Goal: Check status: Check status

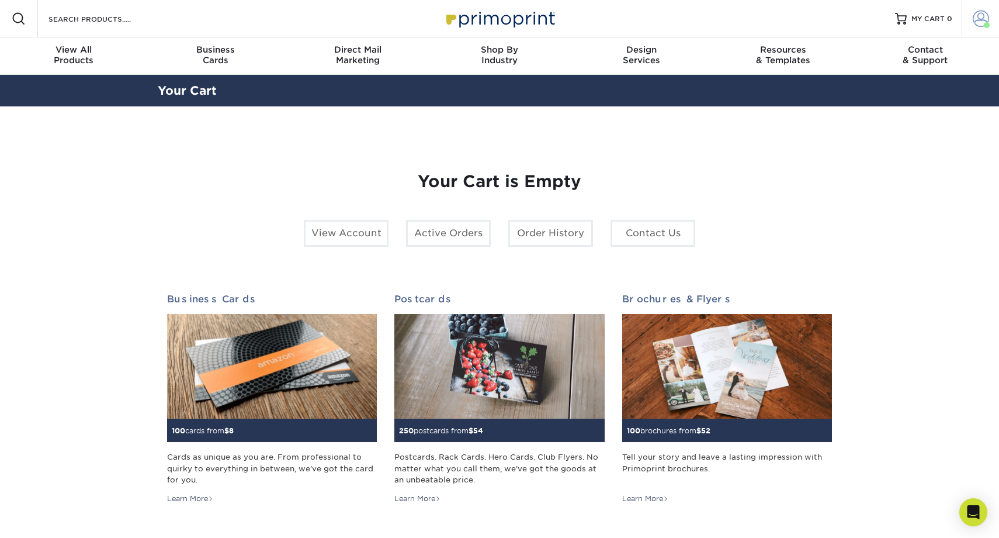
click at [983, 13] on span at bounding box center [981, 19] width 16 height 16
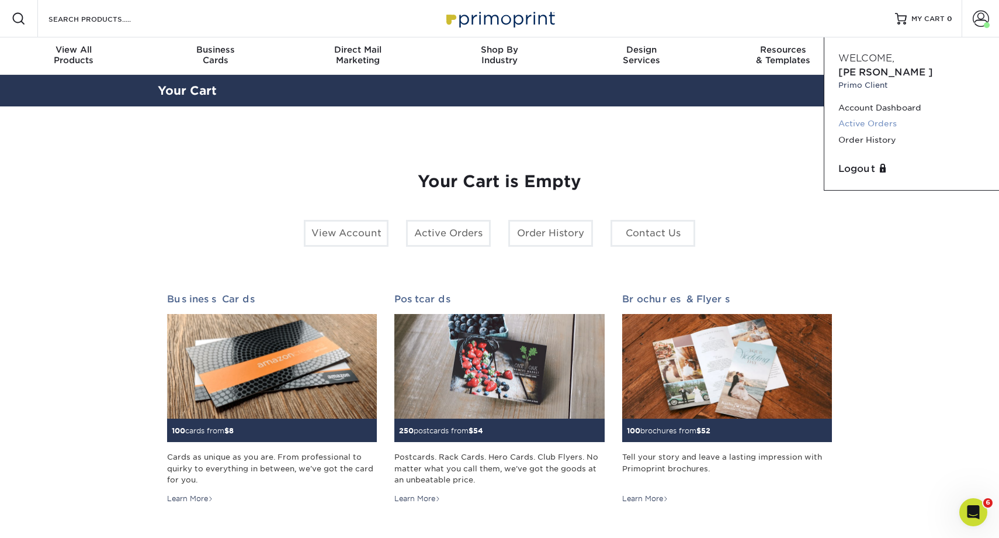
click at [886, 116] on link "Active Orders" at bounding box center [912, 124] width 147 height 16
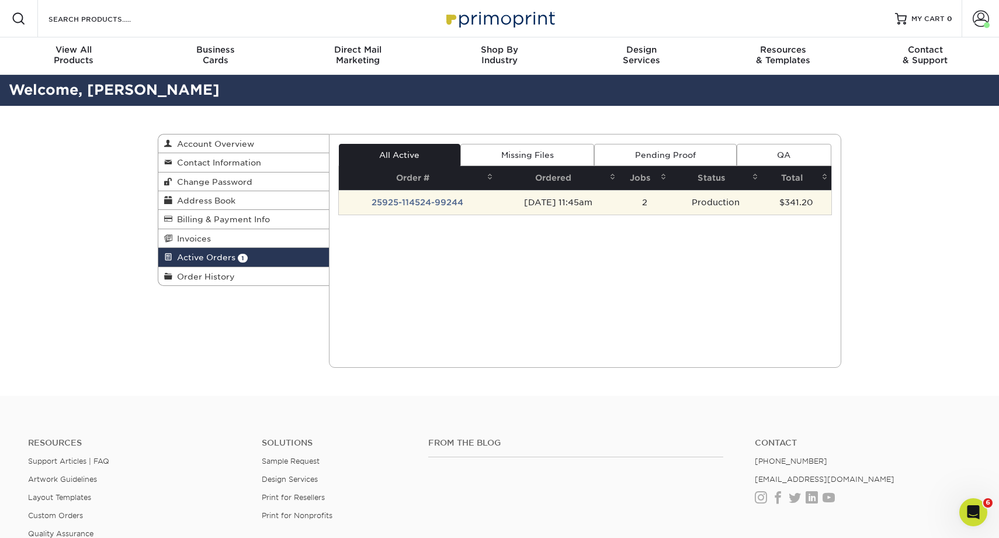
click at [425, 199] on td "25925-114524-99244" at bounding box center [418, 202] width 158 height 25
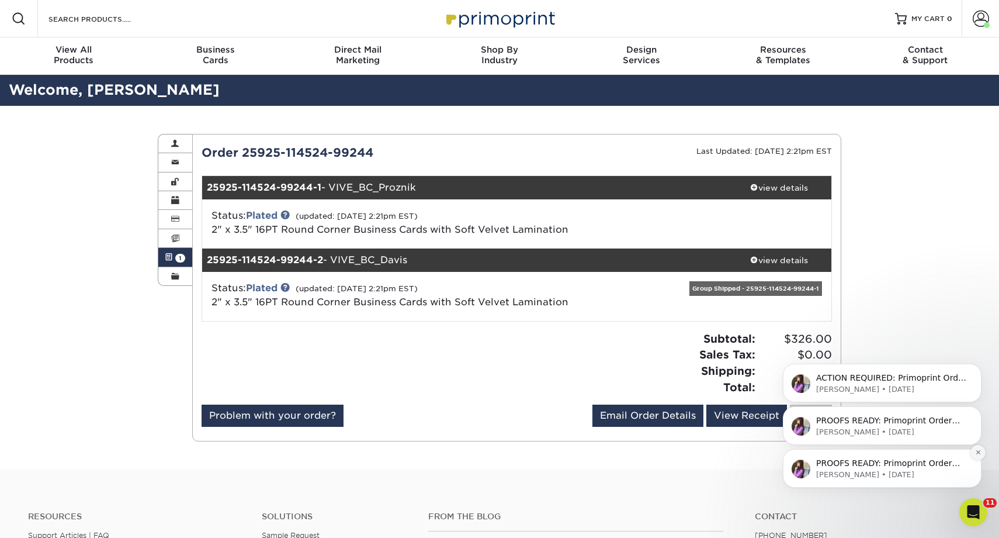
click at [980, 448] on button "Dismiss notification" at bounding box center [978, 452] width 15 height 15
click at [980, 448] on button "Dismiss notification" at bounding box center [978, 452] width 12 height 12
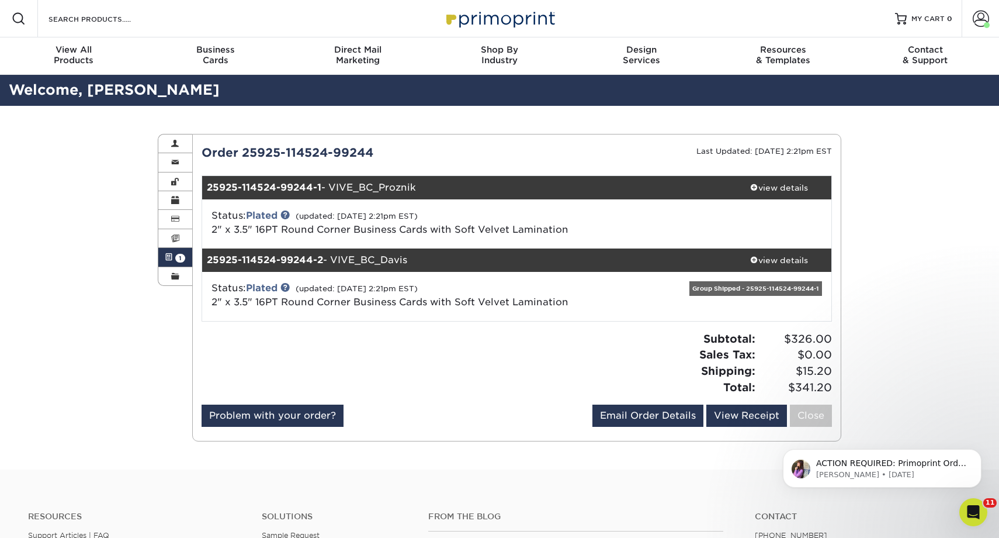
click at [980, 448] on button "Dismiss notification" at bounding box center [978, 452] width 12 height 12
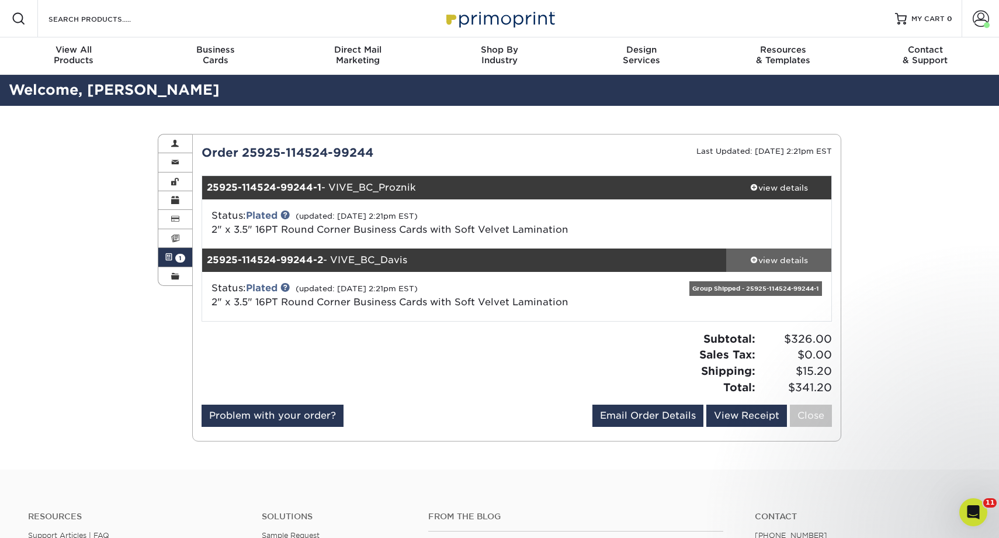
click at [772, 251] on link "view details" at bounding box center [778, 259] width 105 height 23
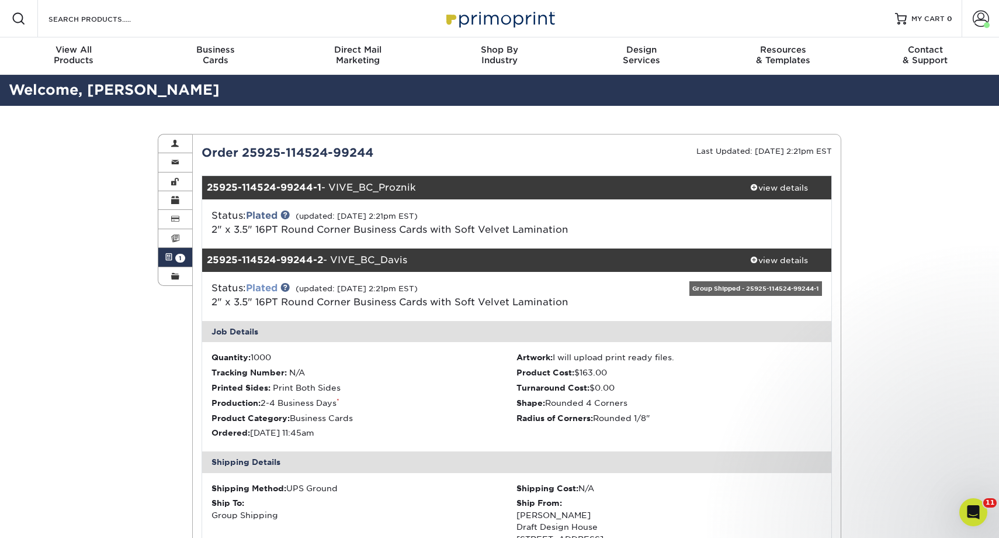
click at [268, 287] on link "Plated" at bounding box center [262, 287] width 32 height 11
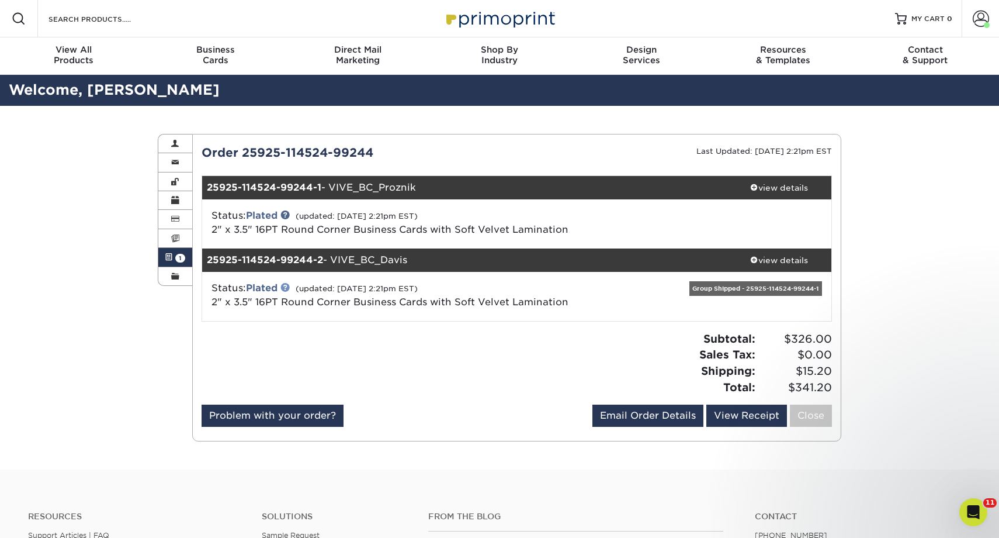
click at [290, 286] on link at bounding box center [284, 286] width 9 height 9
click at [792, 188] on div "view details" at bounding box center [778, 188] width 105 height 12
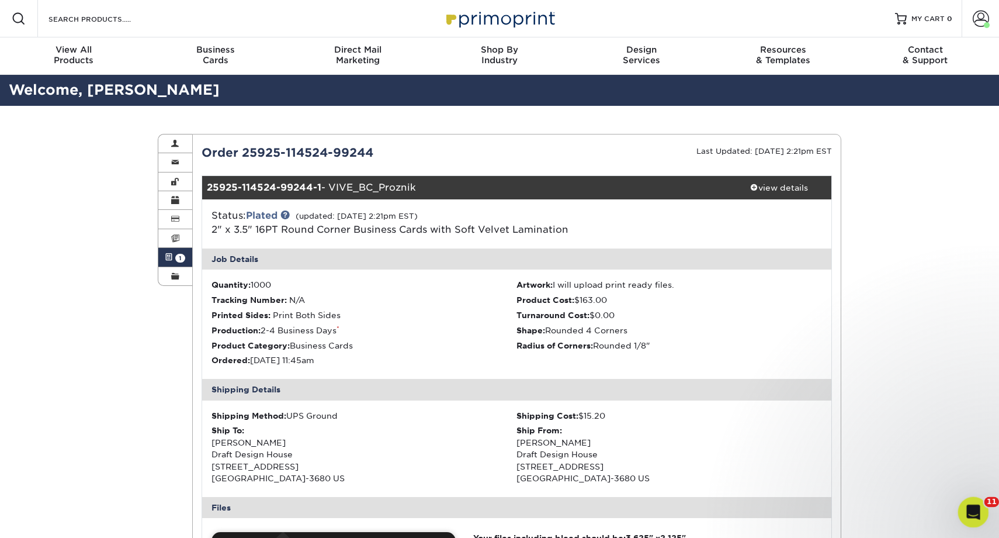
click at [969, 512] on icon "Open Intercom Messenger" at bounding box center [972, 509] width 8 height 9
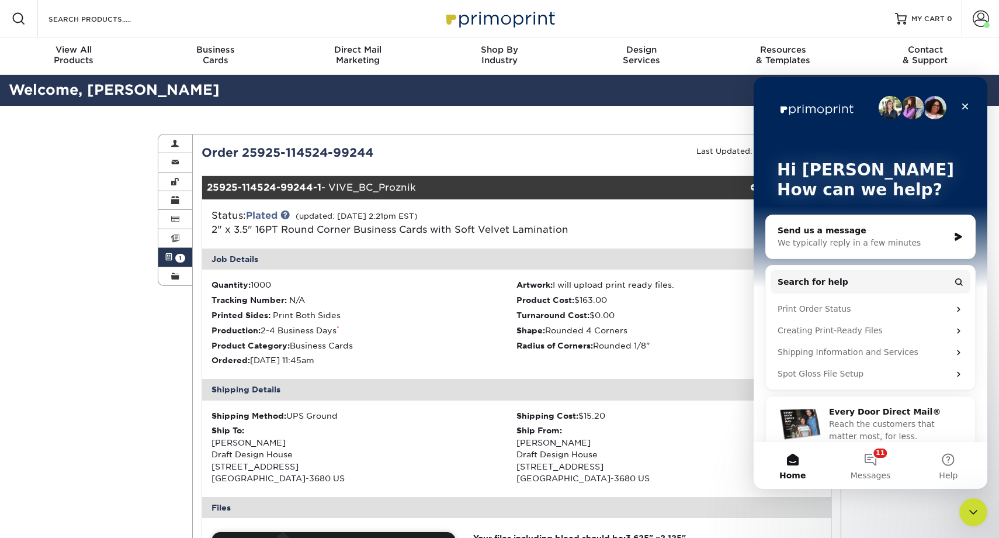
scroll to position [16, 0]
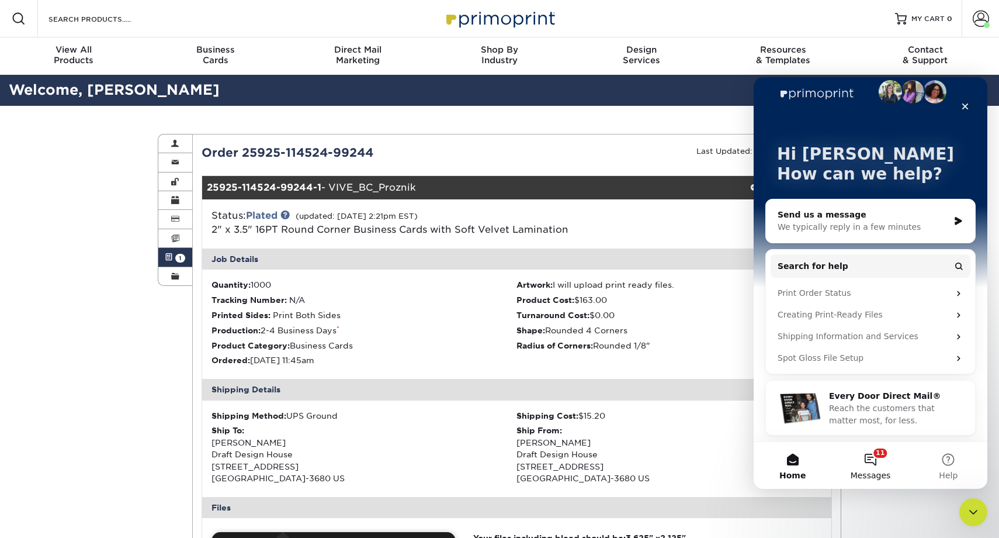
click at [862, 457] on button "11 Messages" at bounding box center [871, 465] width 78 height 47
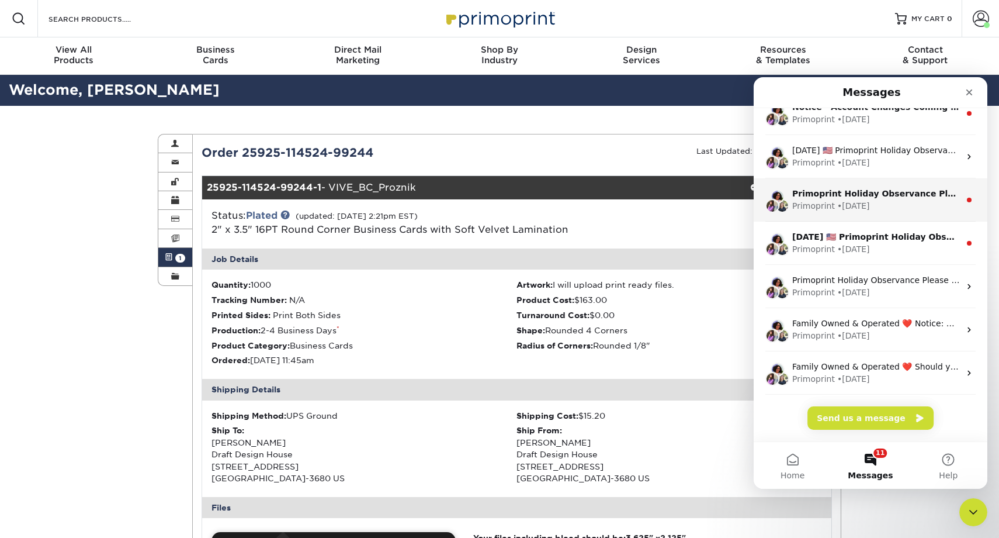
scroll to position [0, 0]
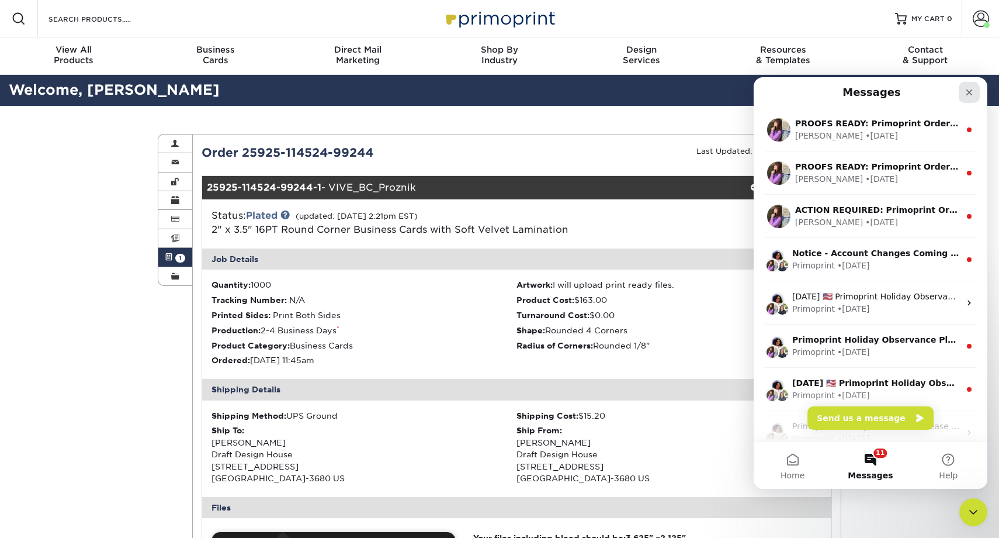
click at [974, 91] on div "Close" at bounding box center [969, 92] width 21 height 21
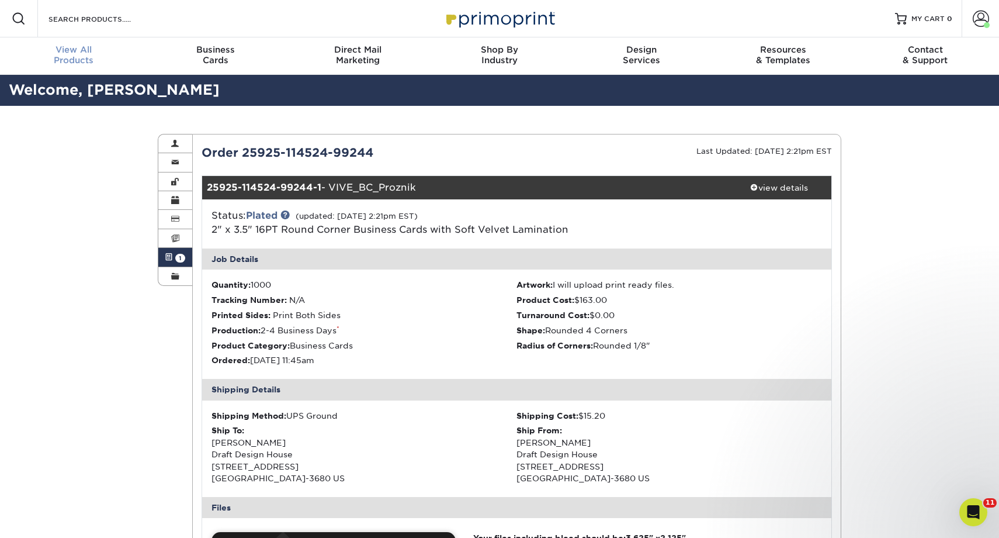
click at [85, 56] on div "View All Products" at bounding box center [74, 54] width 142 height 21
click at [510, 18] on img at bounding box center [499, 18] width 117 height 25
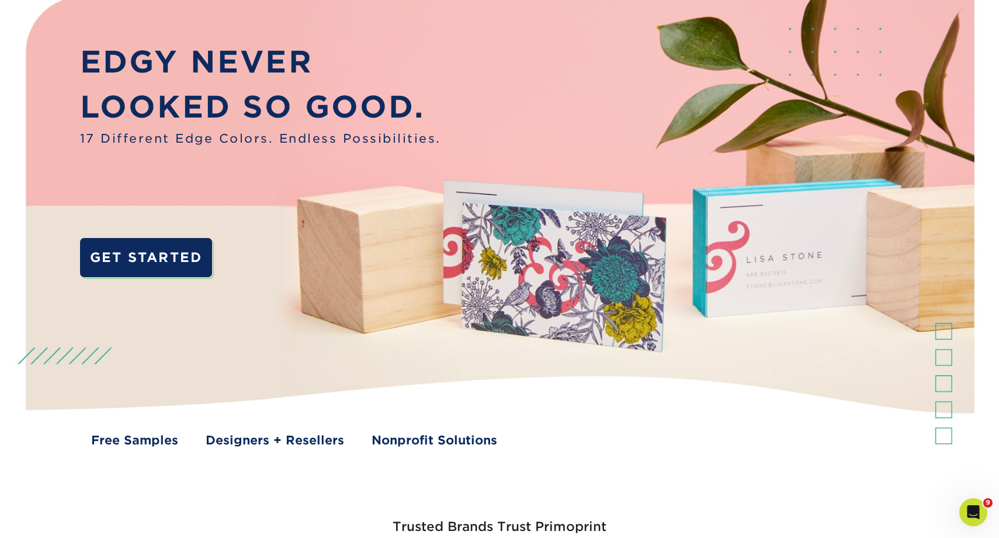
scroll to position [96, 0]
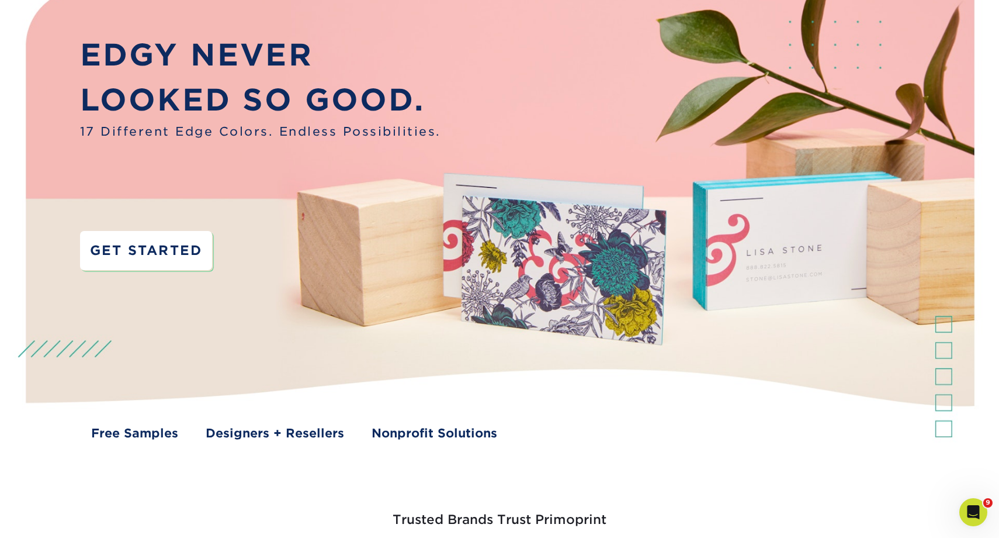
click at [187, 254] on link "GET STARTED" at bounding box center [146, 251] width 133 height 40
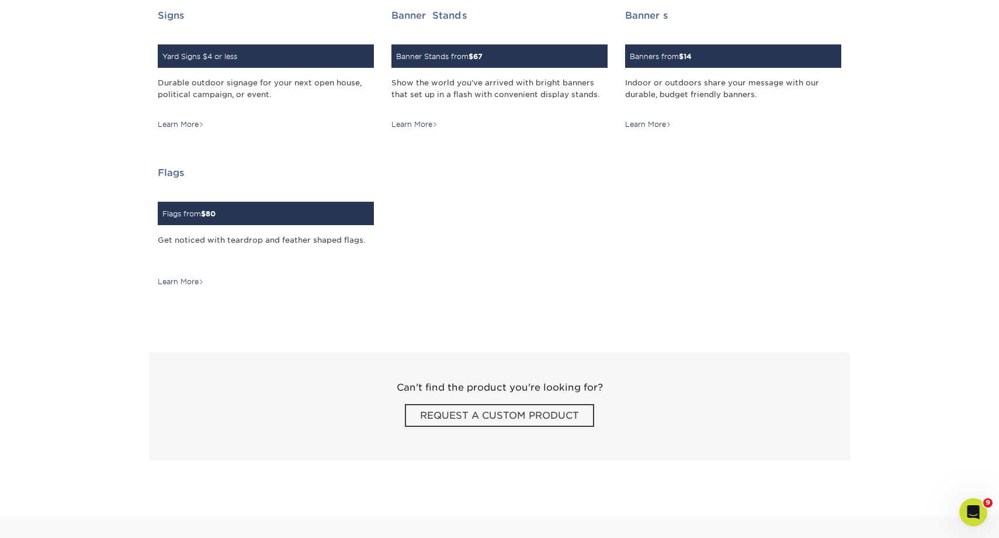
scroll to position [1716, 0]
